Goal: Information Seeking & Learning: Find contact information

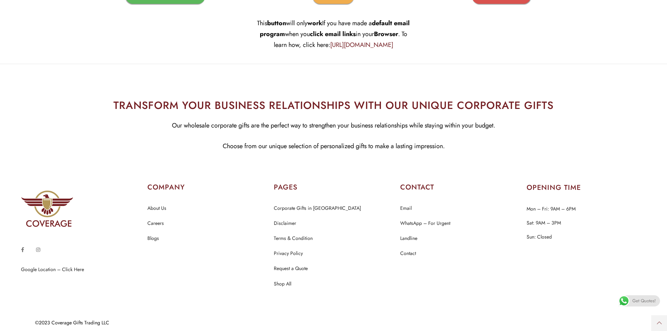
scroll to position [1667, 0]
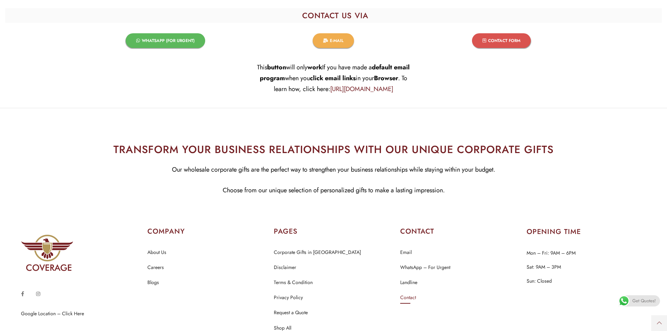
click at [410, 293] on link "Contact" at bounding box center [408, 297] width 16 height 9
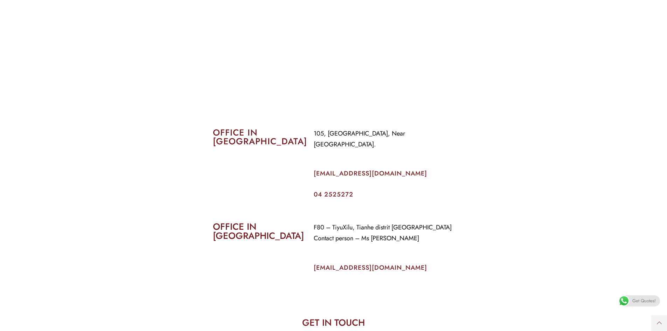
scroll to position [245, 0]
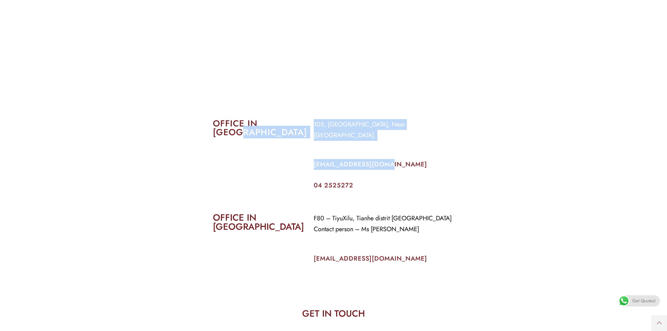
drag, startPoint x: 401, startPoint y: 154, endPoint x: 305, endPoint y: 153, distance: 96.2
click at [305, 153] on div "OFFICE IN DUBAI 105, Al Faraidooni Building, Near Al Jadeed Bakery. info@covera…" at bounding box center [334, 154] width 252 height 80
click at [438, 167] on div "info@coverageuae.com" at bounding box center [384, 166] width 141 height 27
click at [429, 163] on div "info@coverageuae.com" at bounding box center [384, 166] width 141 height 27
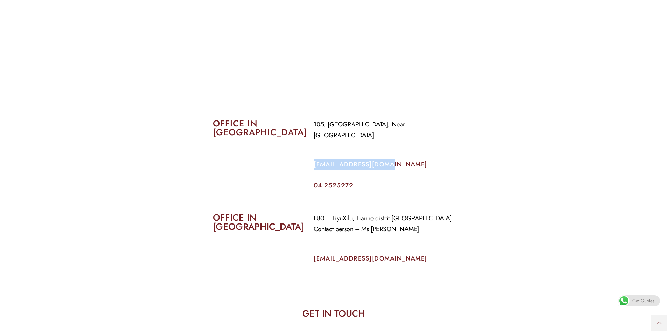
drag, startPoint x: 389, startPoint y: 151, endPoint x: 313, endPoint y: 154, distance: 76.3
click at [313, 154] on div "105, Al Faraidooni Building, Near Al Jadeed Bakery. info@coverageuae.com 04 252…" at bounding box center [383, 154] width 151 height 80
copy link "info@coverageuae.com"
